Goal: Download file/media

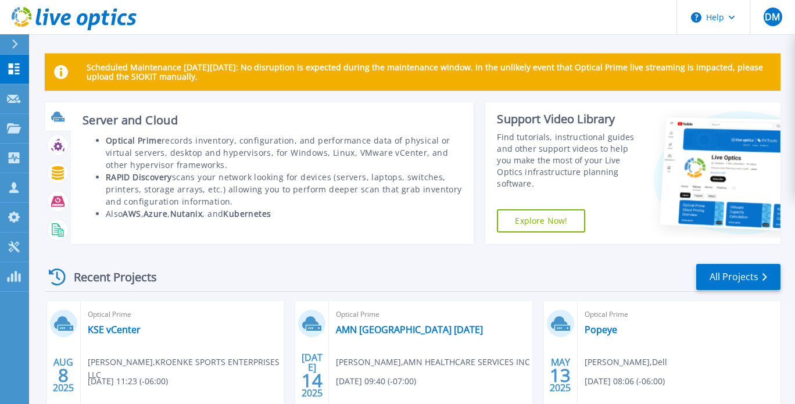
click at [62, 121] on icon at bounding box center [59, 119] width 10 height 3
click at [142, 233] on div "Server and Cloud Optical Prime records inventory, configuration, and performanc…" at bounding box center [272, 173] width 403 height 142
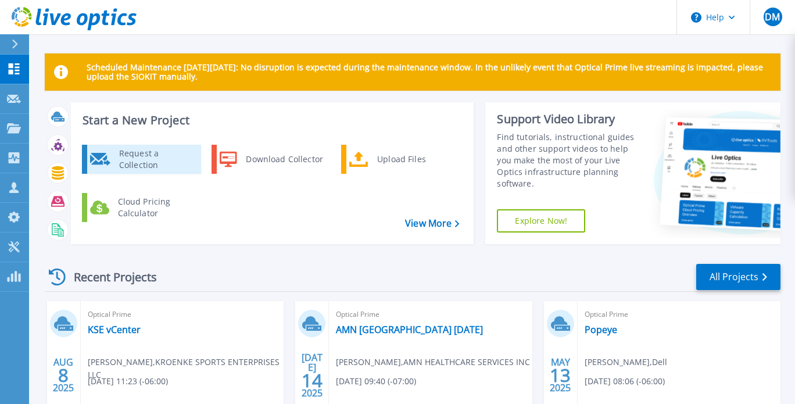
click at [148, 158] on div "Request a Collection" at bounding box center [155, 159] width 85 height 23
click at [159, 169] on div "Request a Collection" at bounding box center [155, 159] width 85 height 23
click at [425, 223] on link "View More" at bounding box center [432, 223] width 54 height 11
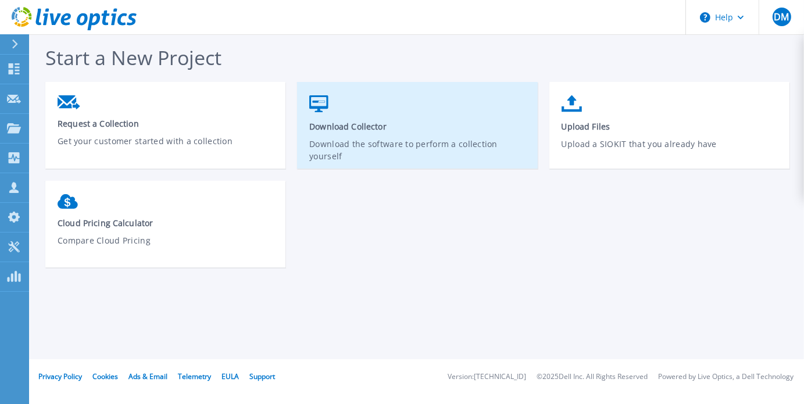
click at [395, 121] on span "Download Collector" at bounding box center [417, 126] width 216 height 11
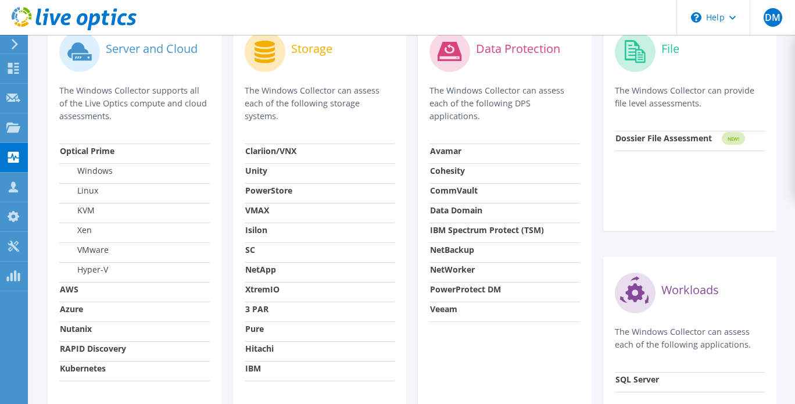
scroll to position [400, 0]
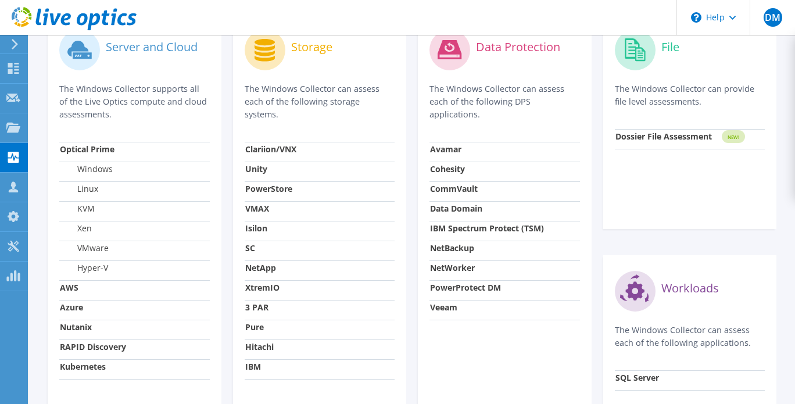
click at [106, 156] on td "Optical Prime" at bounding box center [134, 152] width 151 height 20
drag, startPoint x: 99, startPoint y: 147, endPoint x: 119, endPoint y: 246, distance: 100.9
click at [119, 246] on tbody "Optical Prime Windows Linux KVM Xen VMware Hyper-V AWS Azure Nutanix RAPID Disc…" at bounding box center [134, 260] width 151 height 237
click at [119, 246] on td "VMware" at bounding box center [134, 251] width 151 height 20
drag, startPoint x: 59, startPoint y: 314, endPoint x: 113, endPoint y: 313, distance: 53.5
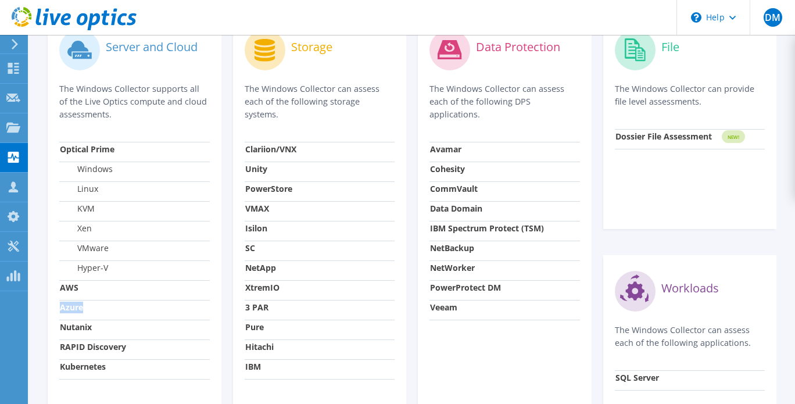
click at [113, 313] on td "Azure" at bounding box center [134, 310] width 151 height 20
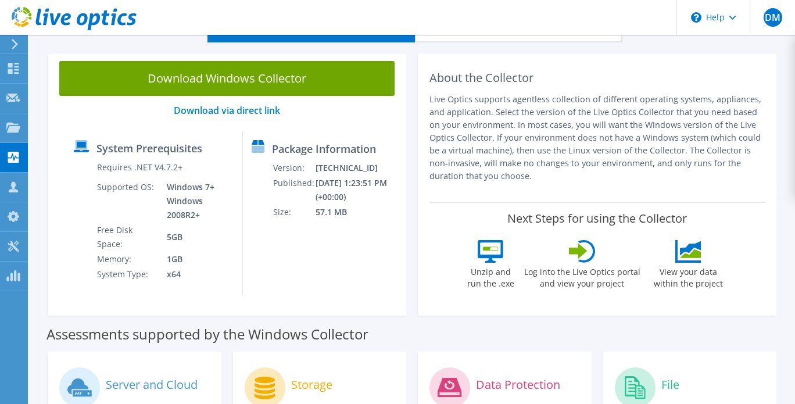
scroll to position [0, 0]
